Goal: Transaction & Acquisition: Purchase product/service

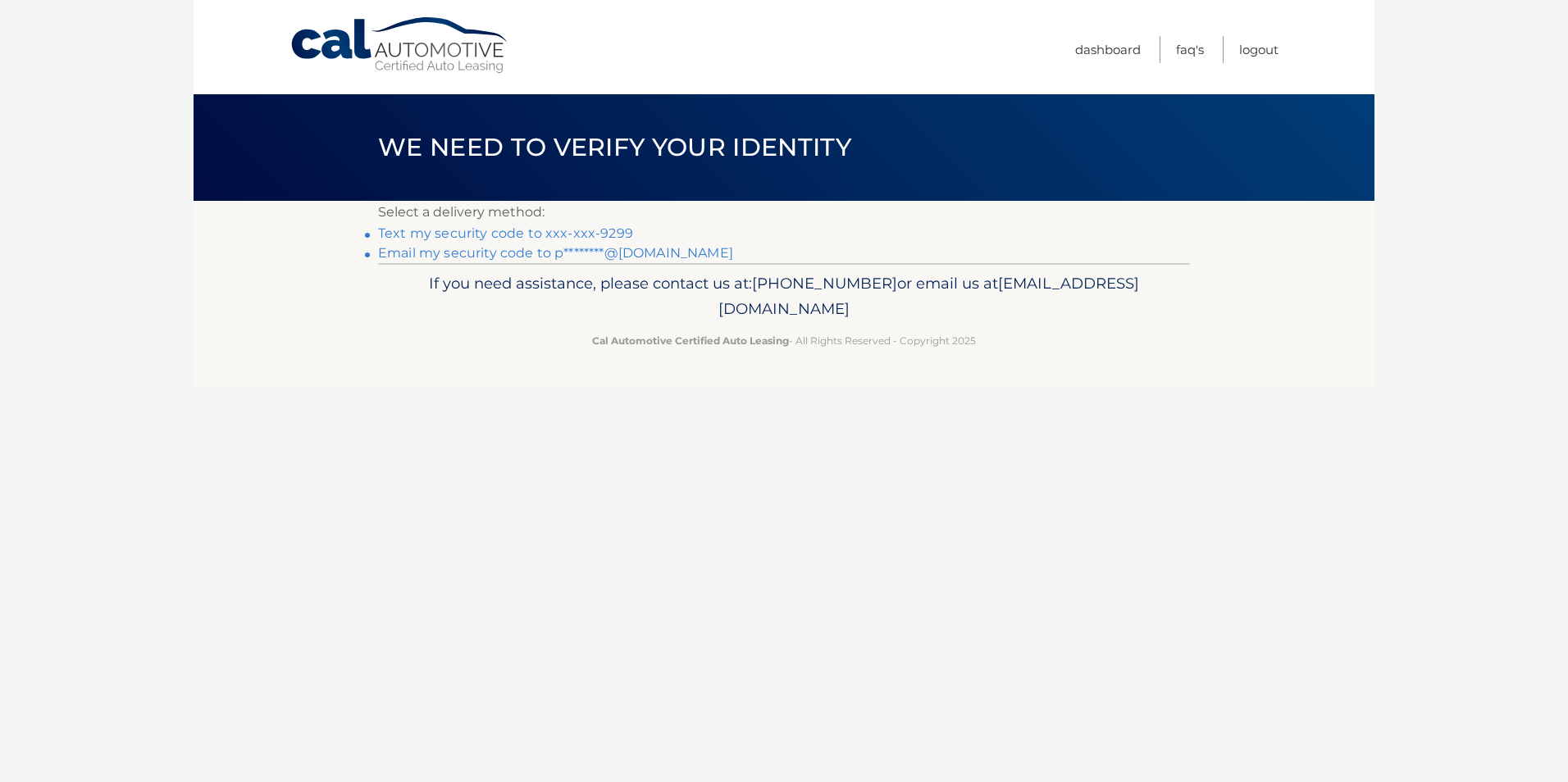
click at [504, 237] on link "Text my security code to xxx-xxx-9299" at bounding box center [505, 233] width 255 height 16
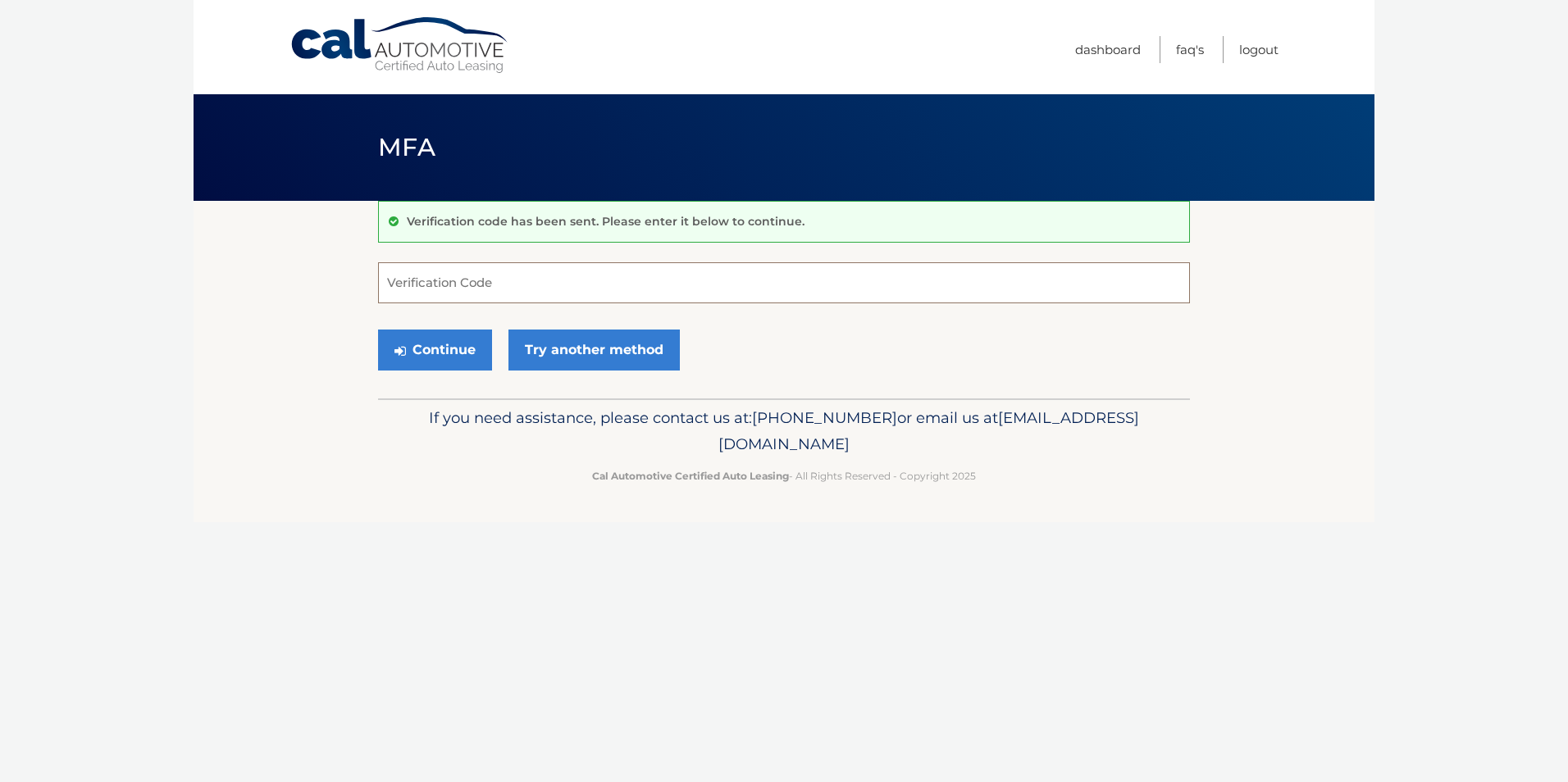
click at [430, 282] on input "Verification Code" at bounding box center [784, 283] width 812 height 41
click at [435, 284] on input "Verification Code" at bounding box center [784, 283] width 812 height 41
type input "885796"
click at [414, 346] on button "Continue" at bounding box center [435, 350] width 114 height 41
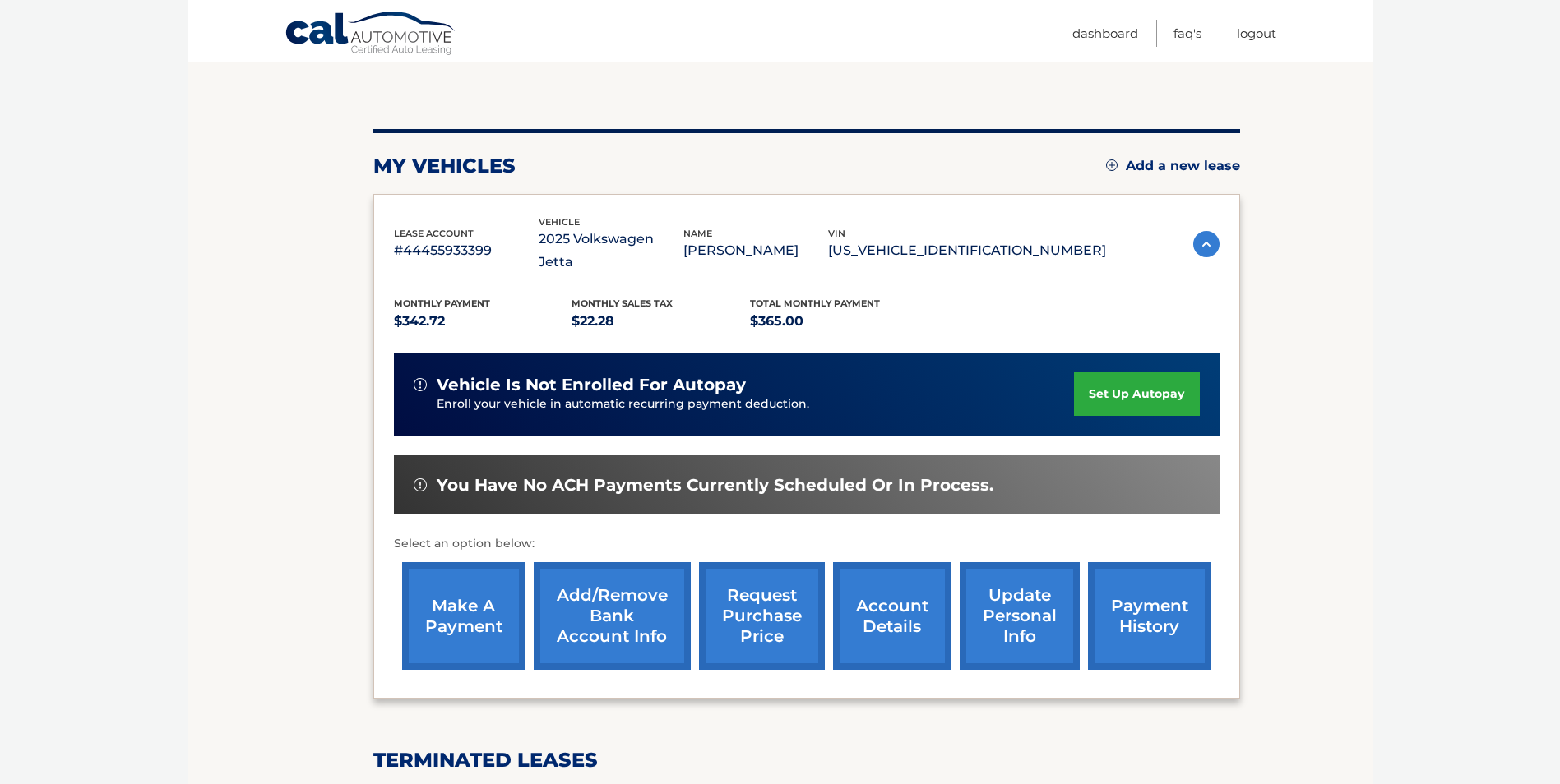
scroll to position [164, 0]
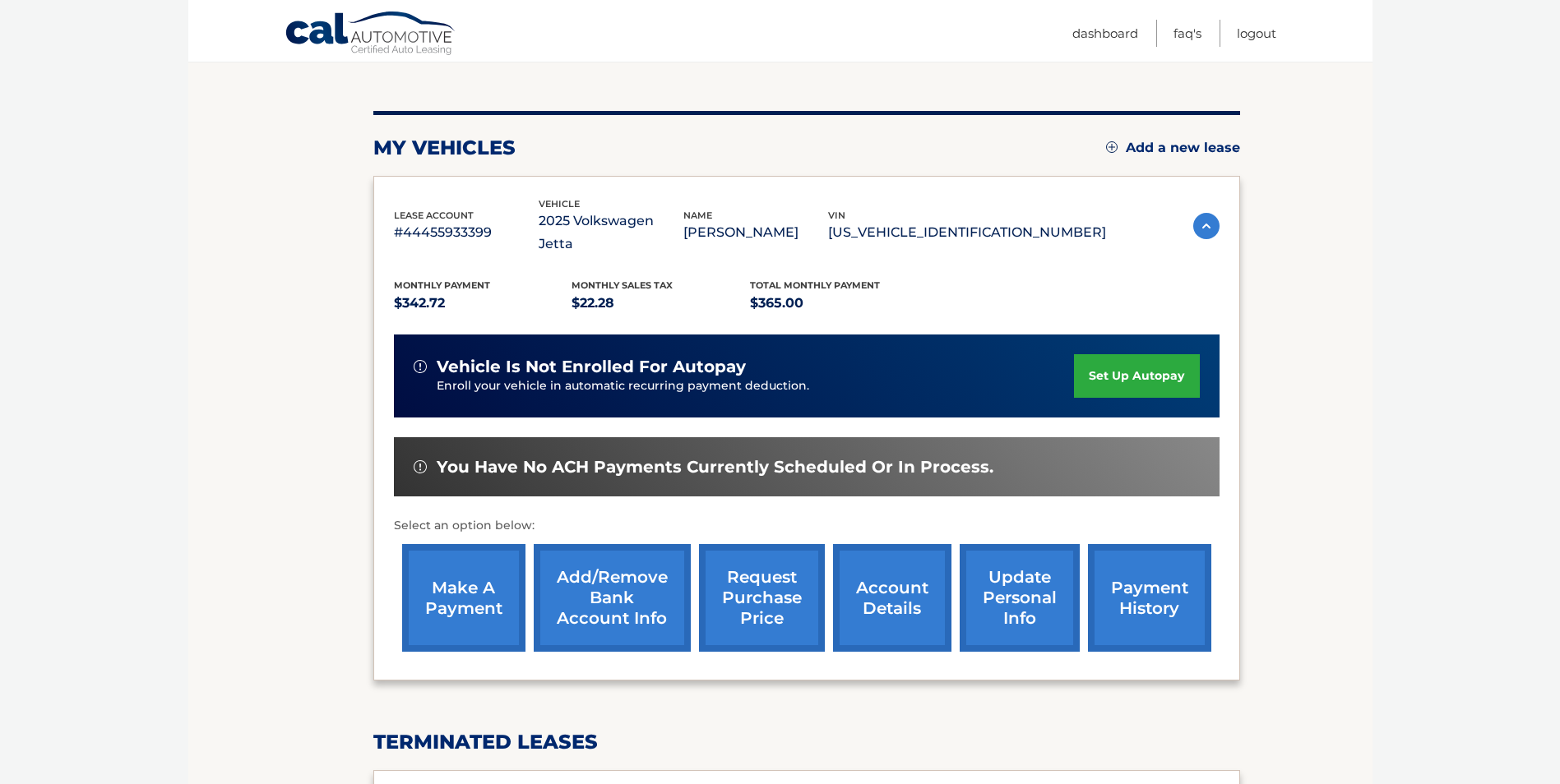
click at [458, 579] on link "make a payment" at bounding box center [463, 598] width 124 height 108
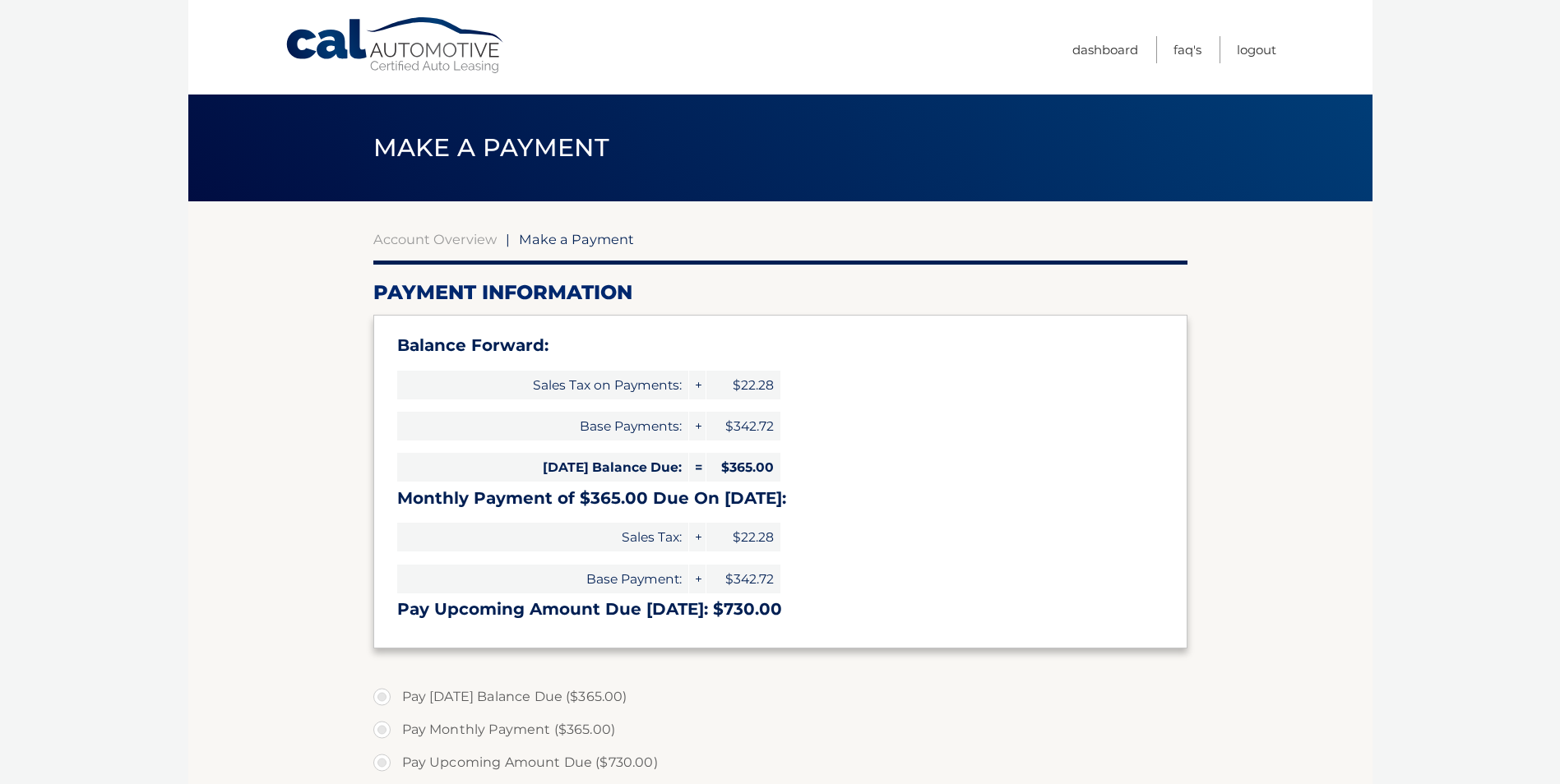
select select "ZTdhNThiNTItMmY5Ny00YjMyLTljMDctNmViNjMyMGZlZmJl"
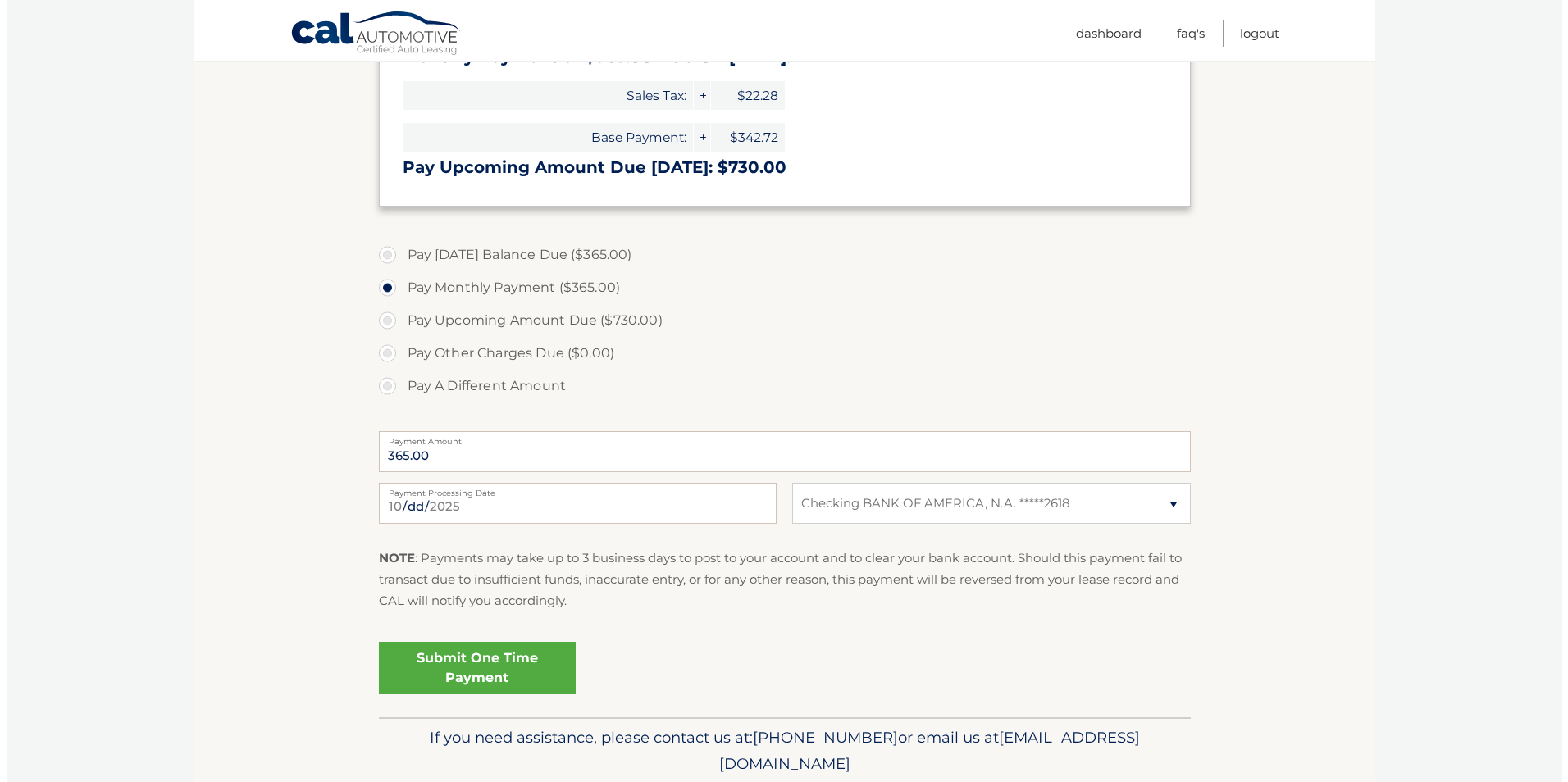
scroll to position [492, 0]
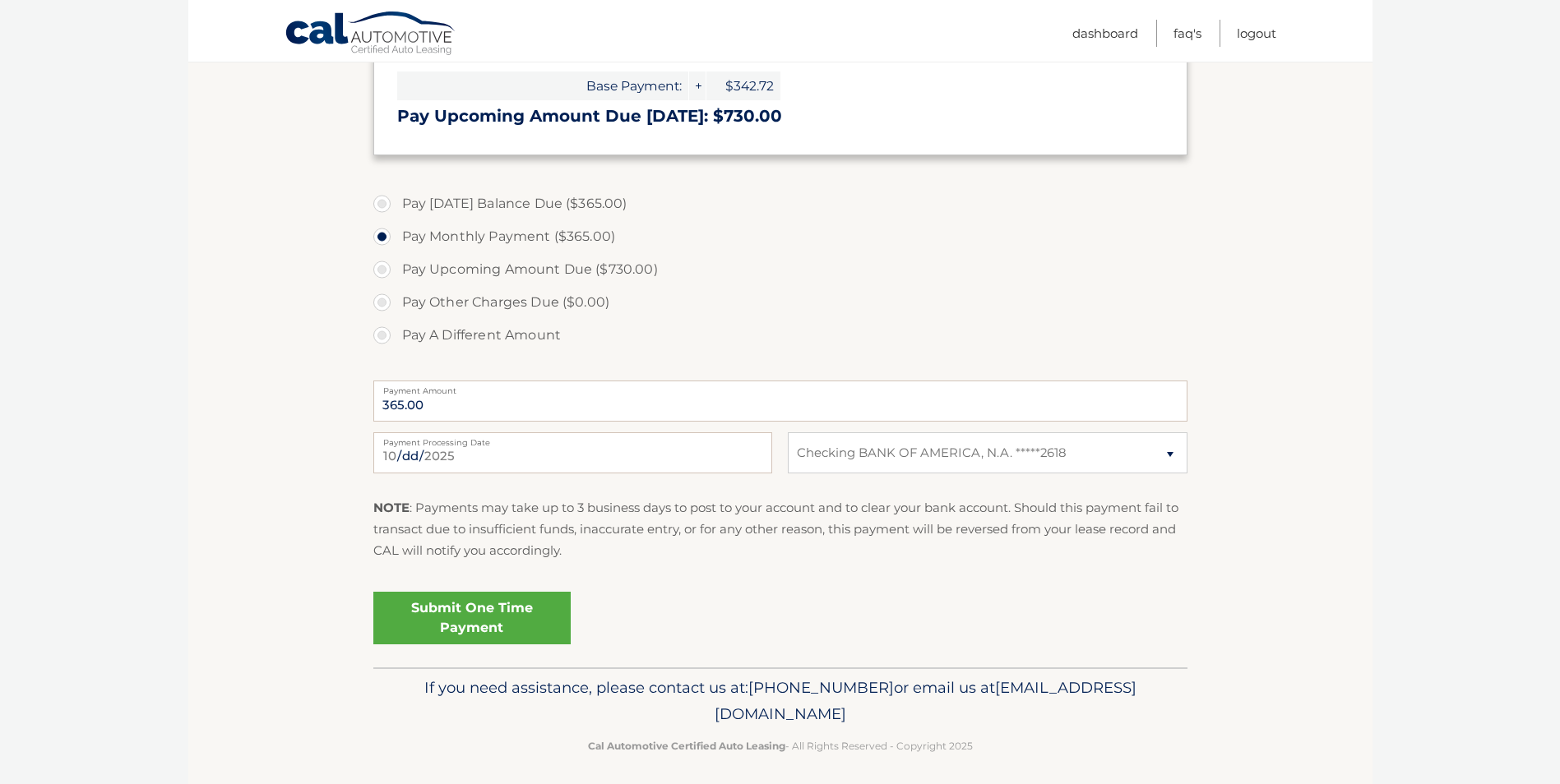
click at [459, 622] on link "Submit One Time Payment" at bounding box center [472, 617] width 197 height 52
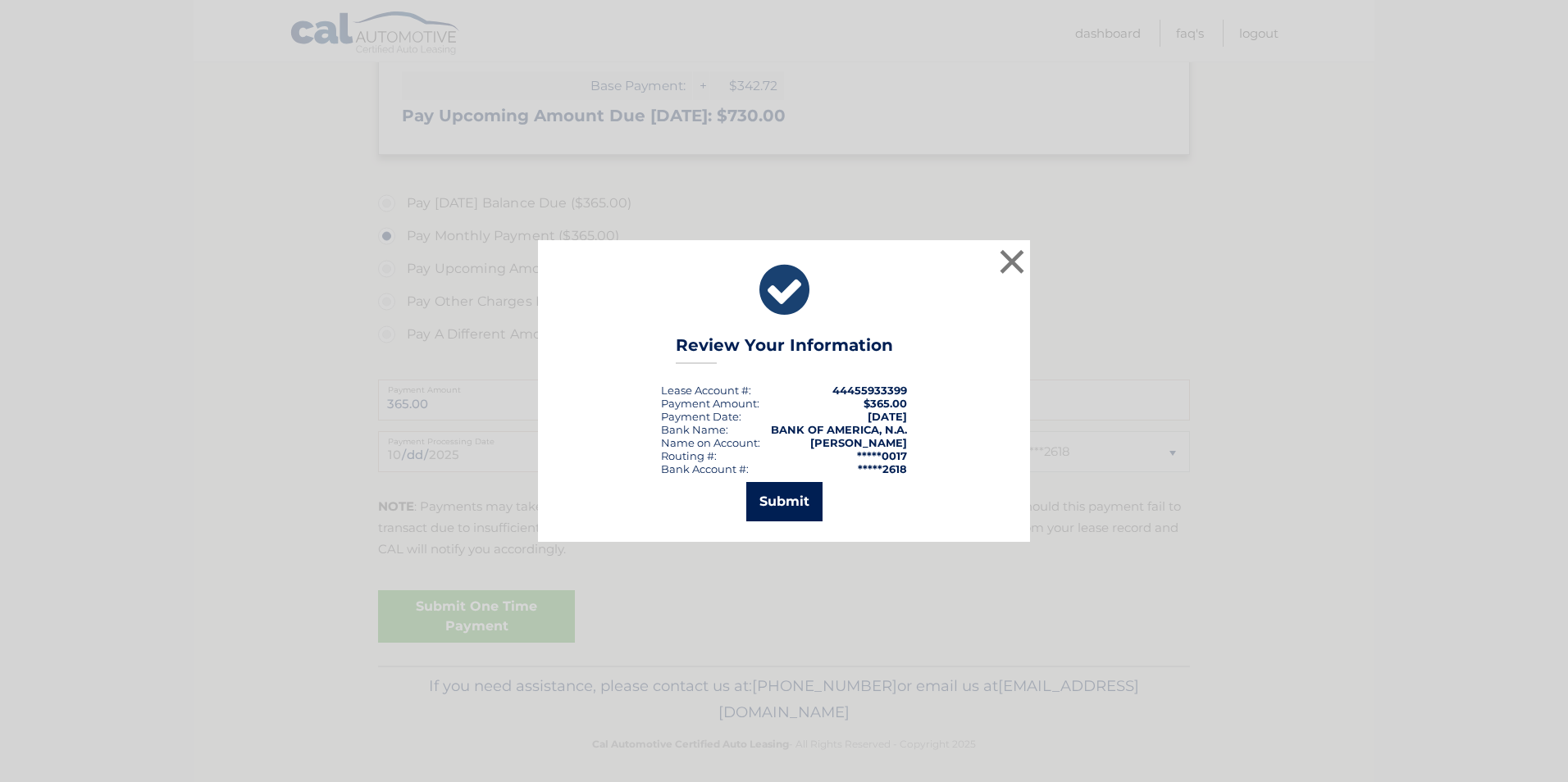
click at [771, 505] on button "Submit" at bounding box center [784, 502] width 76 height 40
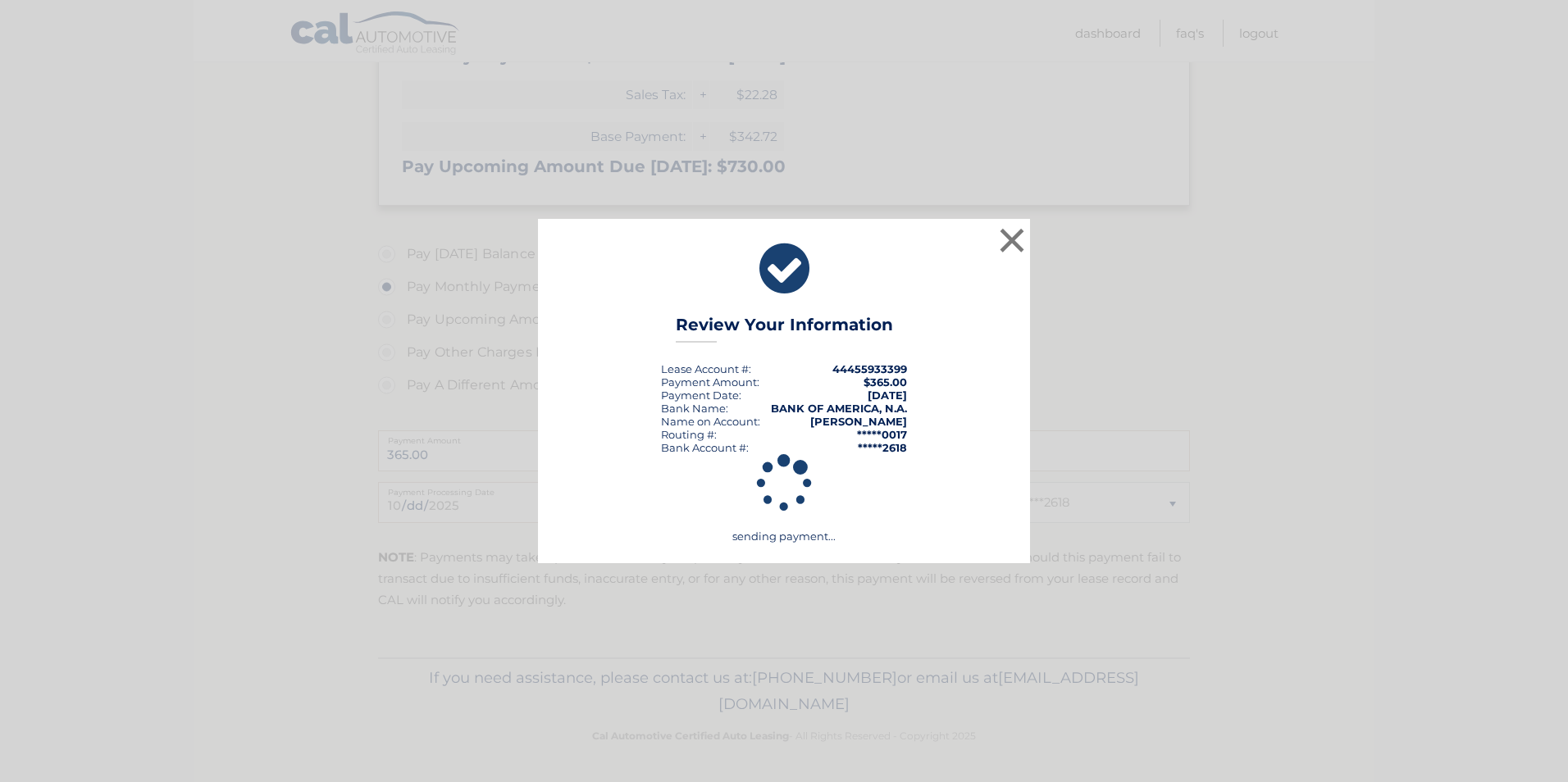
scroll to position [441, 0]
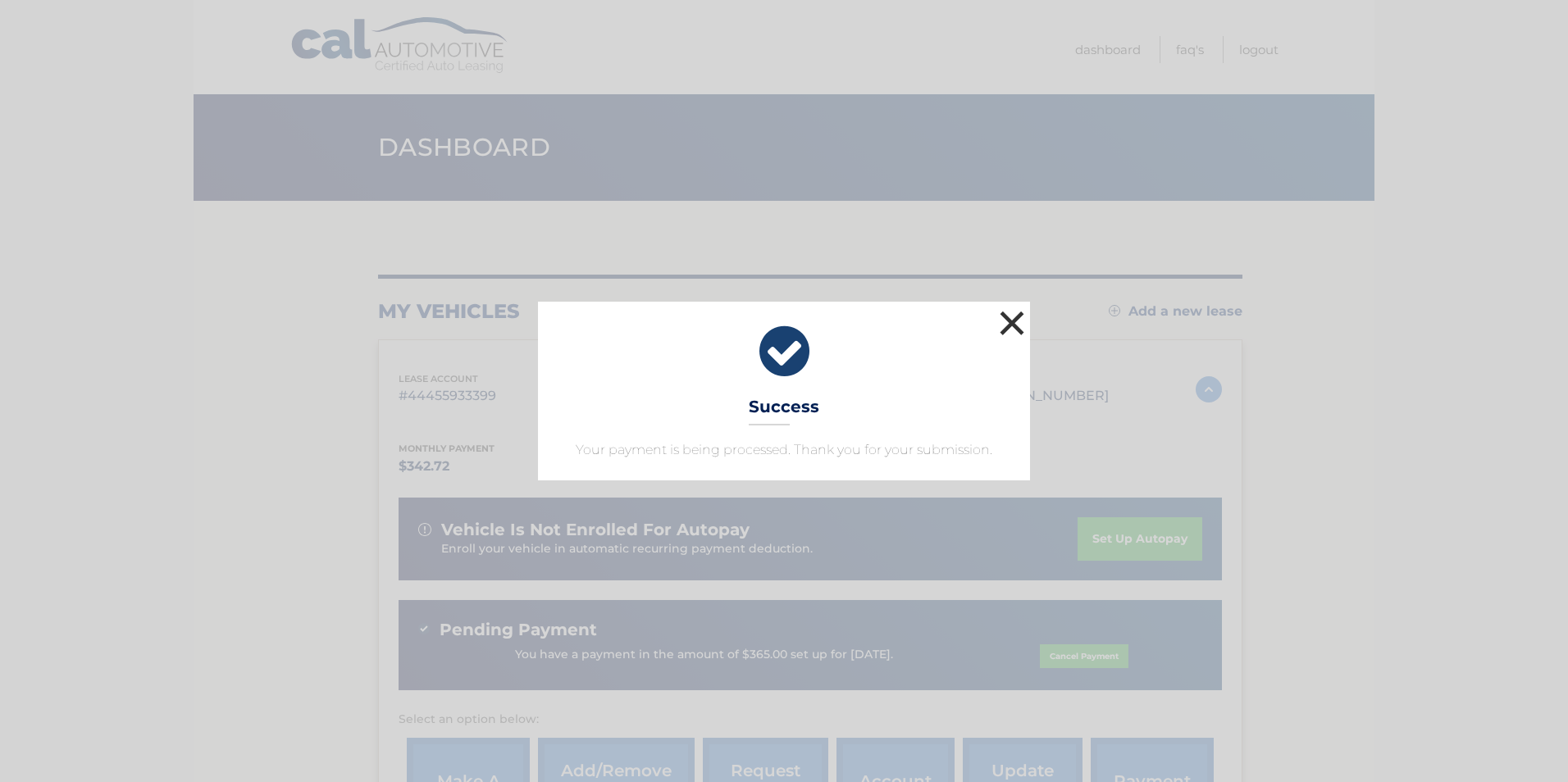
click at [1012, 319] on button "×" at bounding box center [1012, 323] width 33 height 33
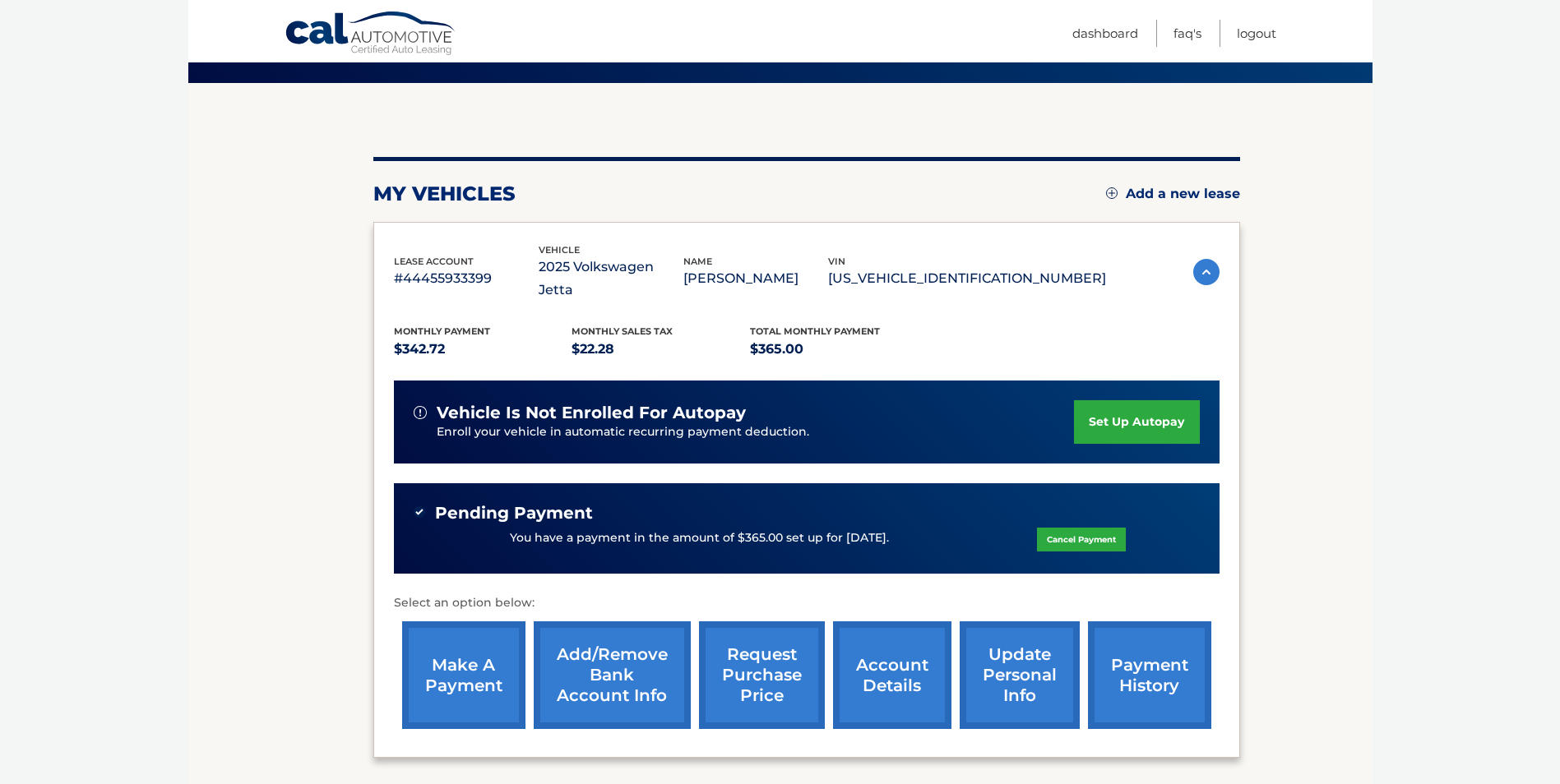
scroll to position [164, 0]
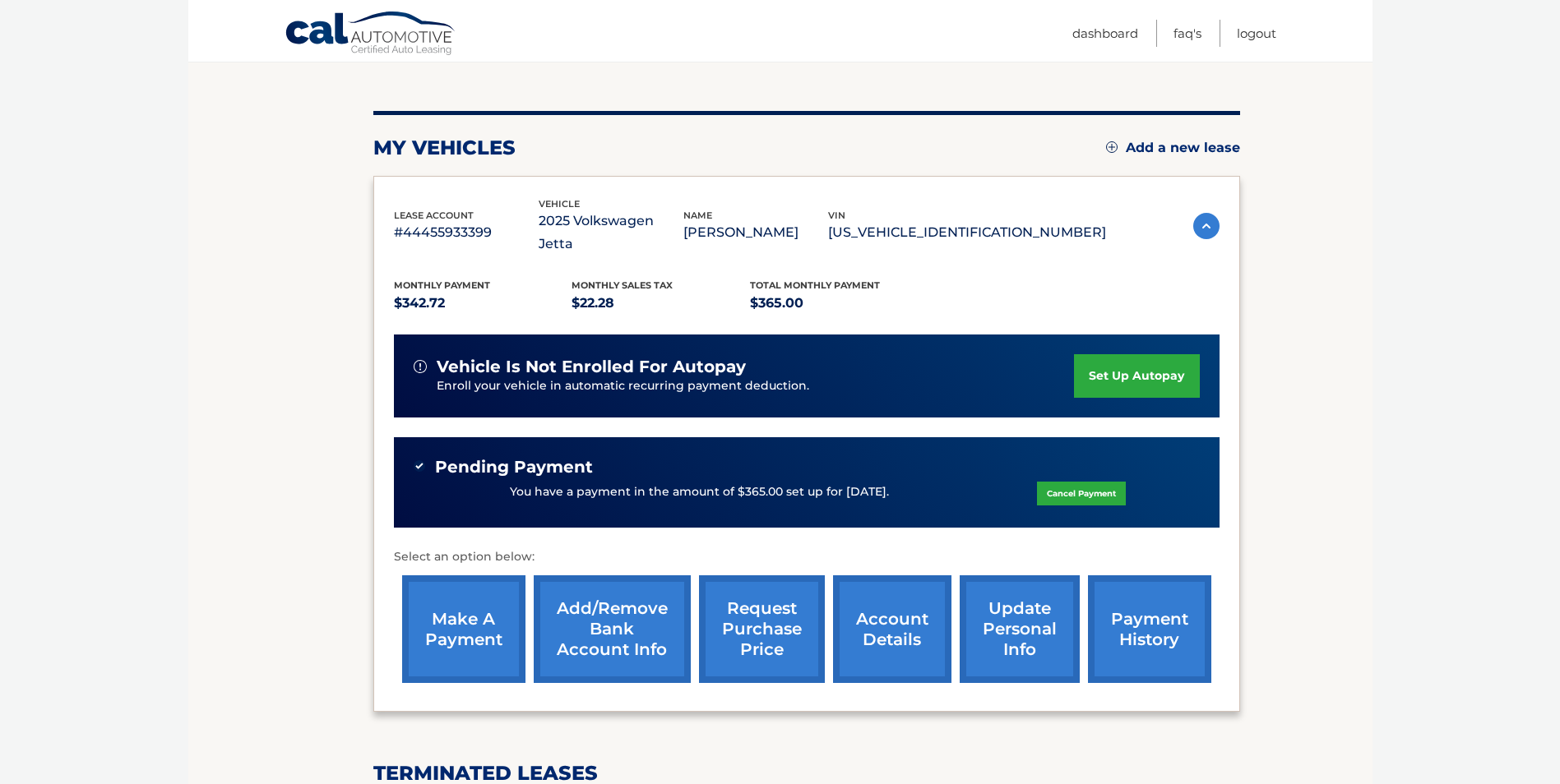
click at [470, 603] on link "make a payment" at bounding box center [463, 629] width 124 height 108
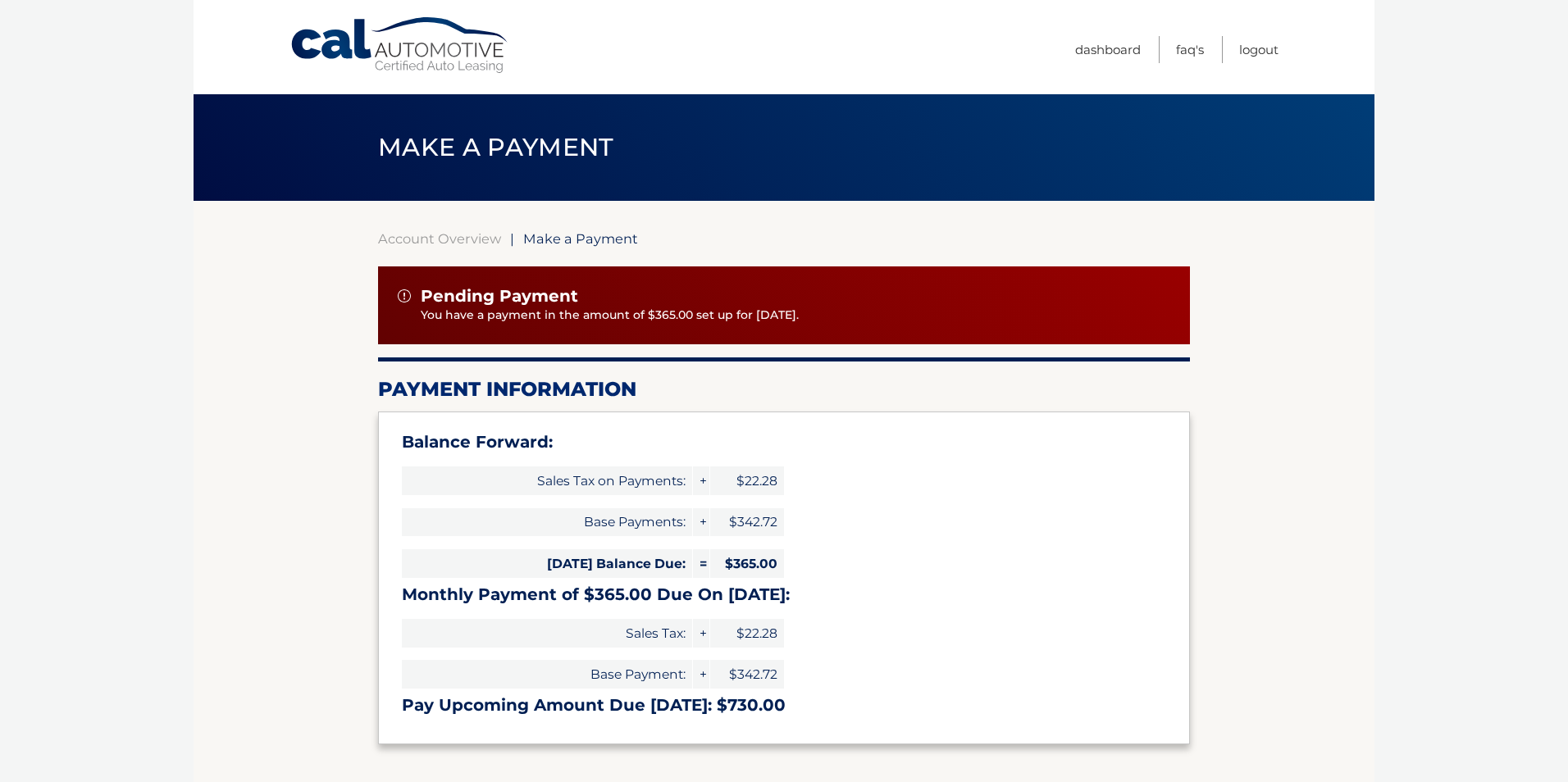
select select "ZTdhNThiNTItMmY5Ny00YjMyLTljMDctNmViNjMyMGZlZmJl"
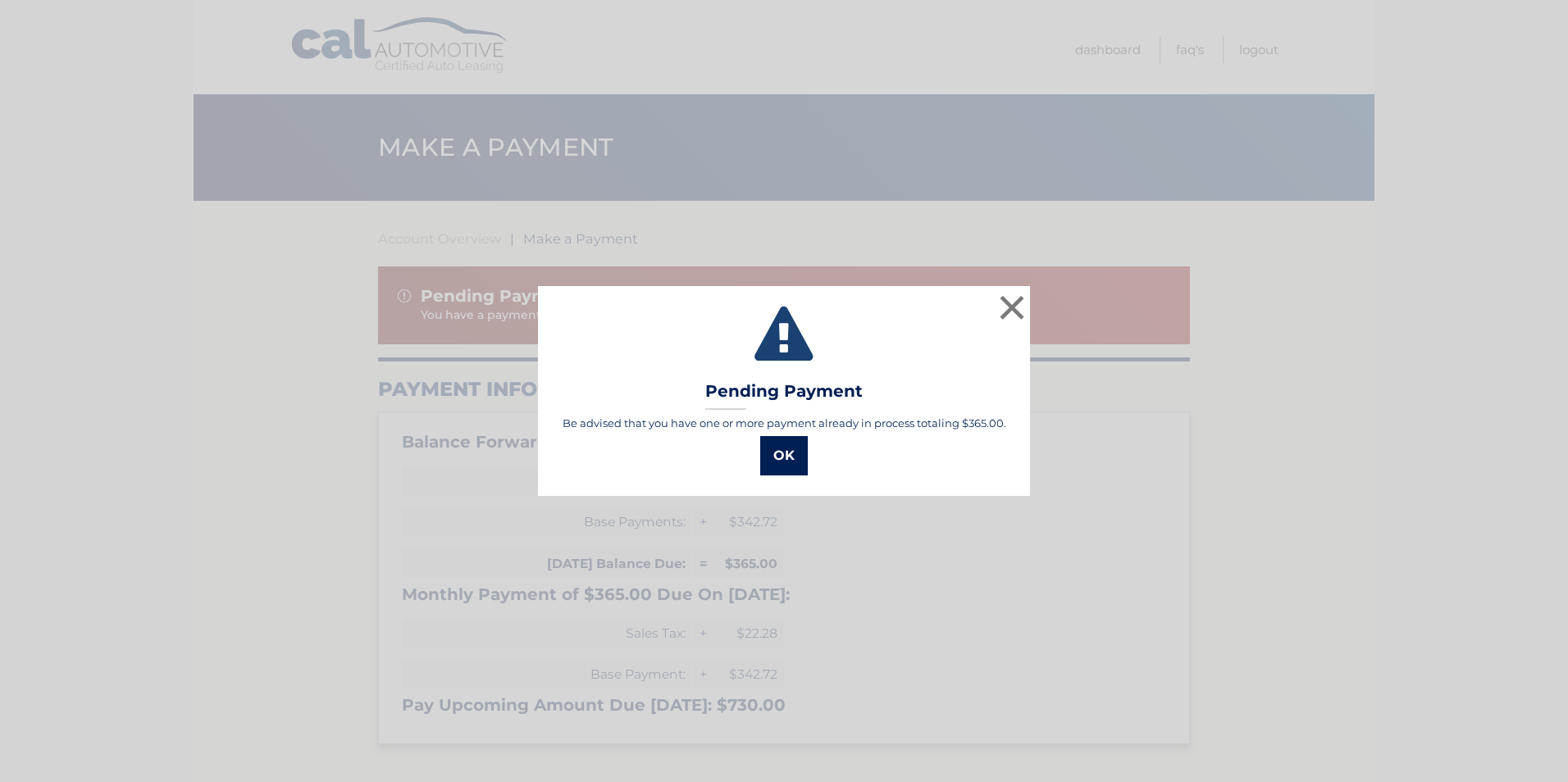
click at [780, 460] on button "OK" at bounding box center [784, 456] width 48 height 40
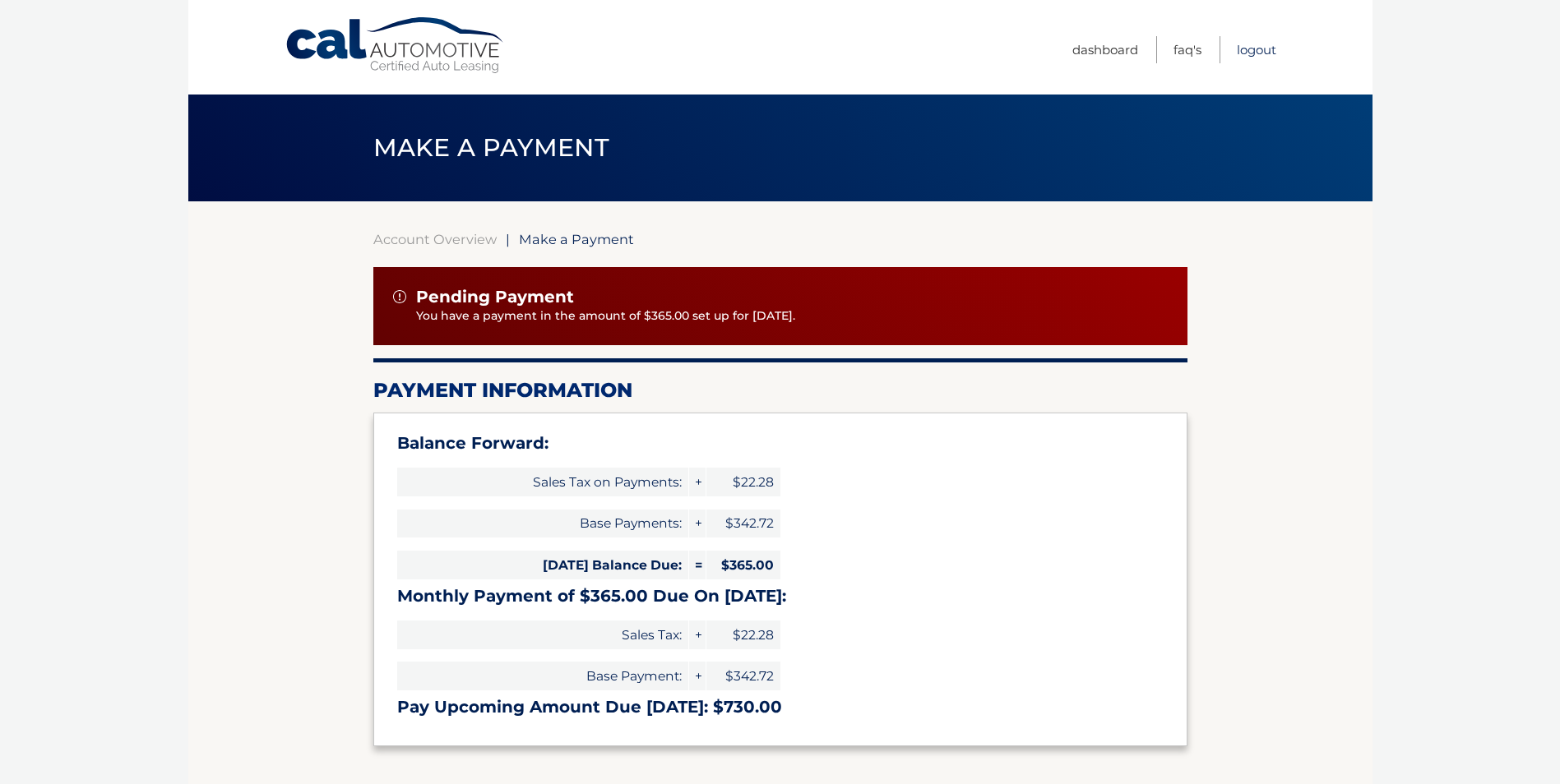
click at [1250, 51] on link "Logout" at bounding box center [1257, 50] width 40 height 27
